Goal: Go to known website: Access a specific website the user already knows

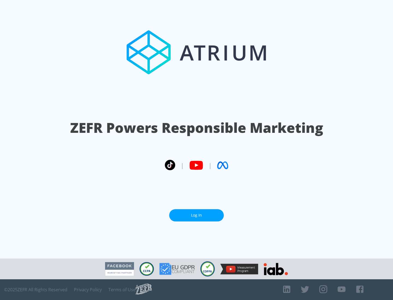
click at [196, 215] on link "Log In" at bounding box center [196, 215] width 55 height 12
